Goal: Task Accomplishment & Management: Use online tool/utility

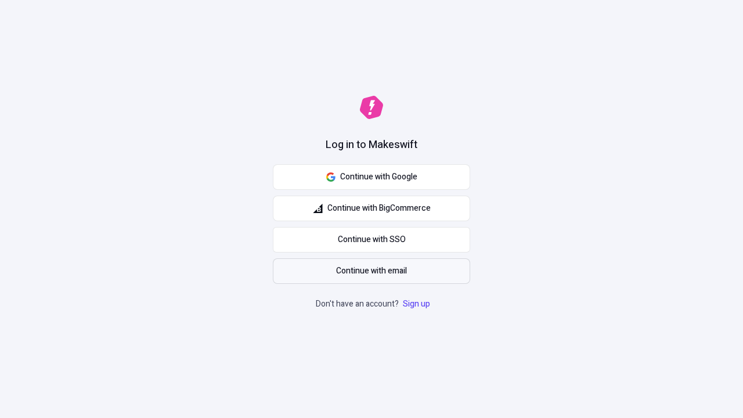
click at [372, 271] on span "Continue with email" at bounding box center [371, 271] width 71 height 13
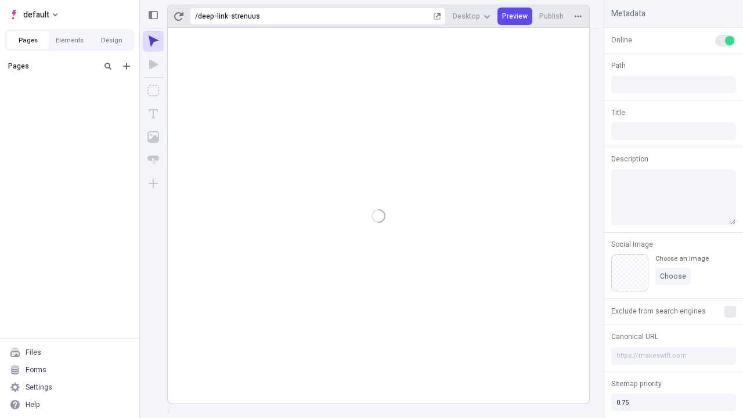
type input "/deep-link-strenuus"
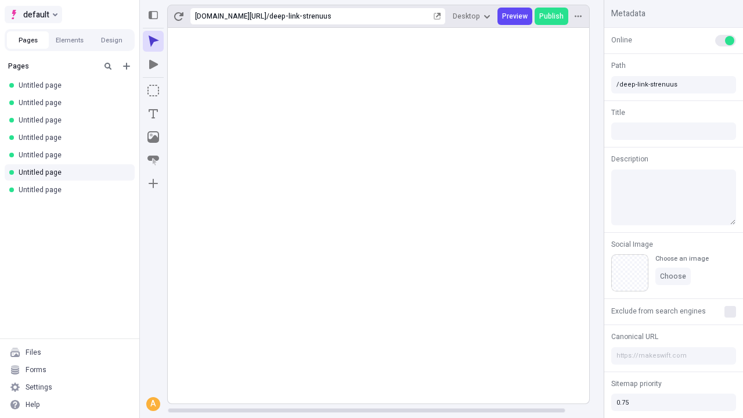
click at [33, 15] on span "default" at bounding box center [36, 15] width 26 height 14
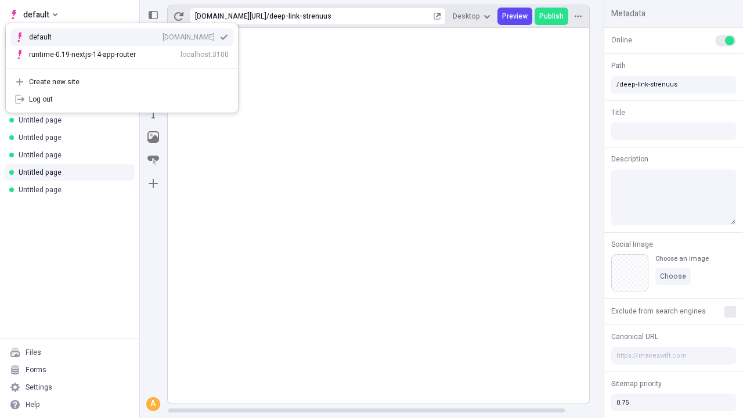
click at [163, 35] on div "qee9k4dy7d.staging.makeswift.site" at bounding box center [189, 37] width 52 height 9
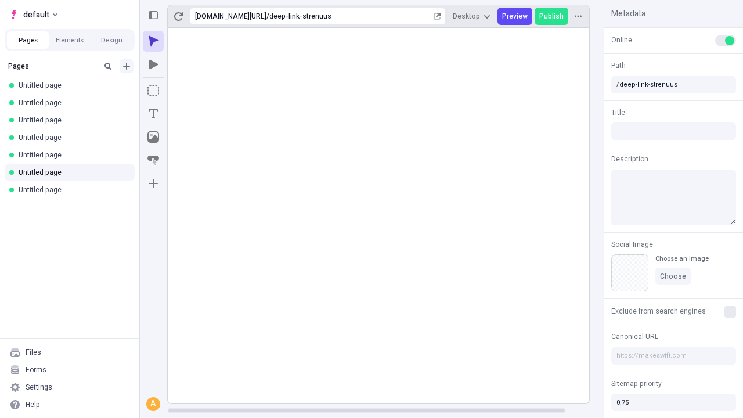
click at [127, 66] on icon "Add new" at bounding box center [126, 66] width 7 height 7
click at [188, 90] on span "Blank page" at bounding box center [195, 89] width 72 height 9
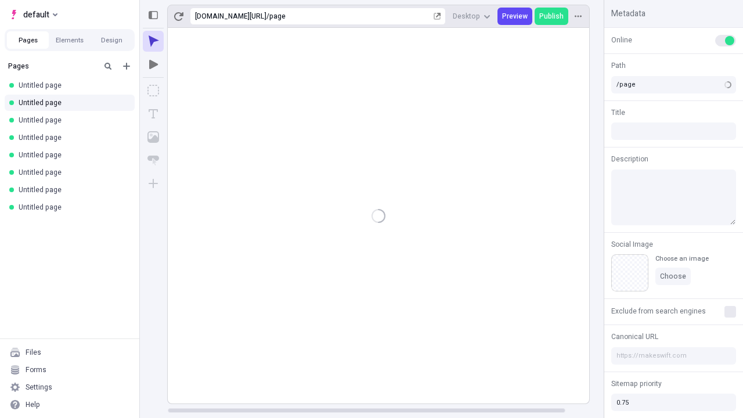
type input "/deep-link-videlicet"
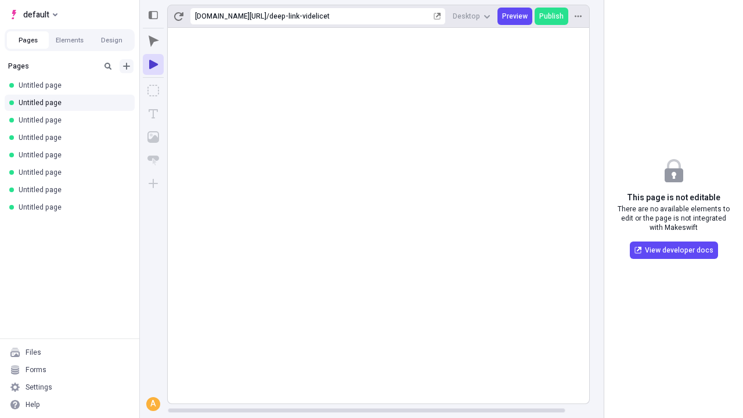
click at [127, 66] on icon "Add new" at bounding box center [126, 66] width 7 height 7
click at [188, 90] on span "Blank page" at bounding box center [195, 89] width 72 height 9
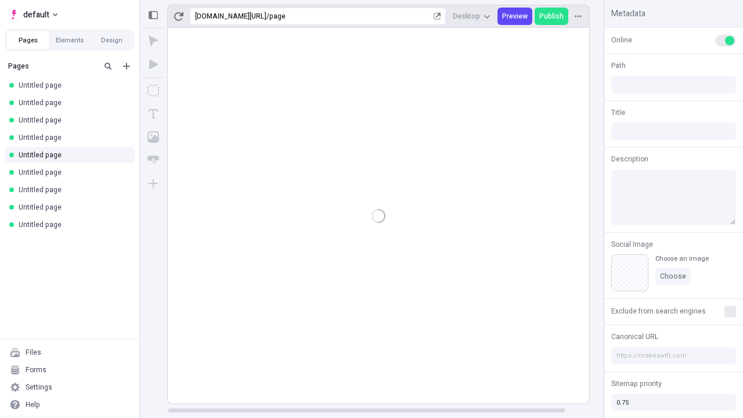
type input "/page"
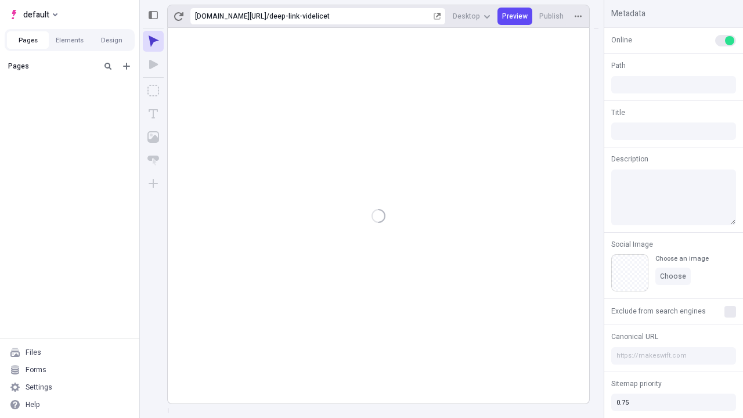
type input "/deep-link-videlicet"
